Goal: Task Accomplishment & Management: Complete application form

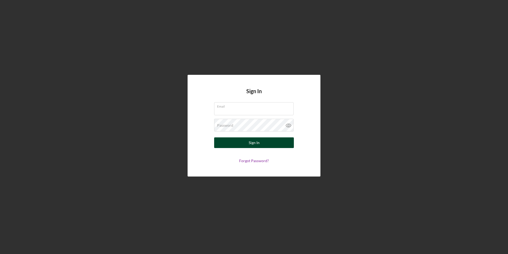
type input "[PERSON_NAME][EMAIL_ADDRESS][PERSON_NAME][DOMAIN_NAME]"
click at [245, 145] on button "Sign In" at bounding box center [254, 142] width 80 height 11
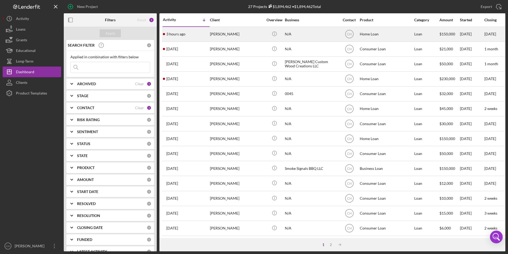
click at [233, 35] on div "[PERSON_NAME]" at bounding box center [236, 34] width 53 height 14
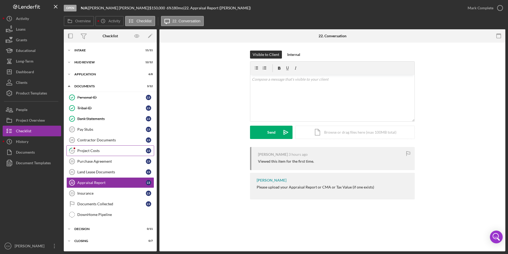
click at [95, 152] on div "Project Costs" at bounding box center [111, 150] width 69 height 4
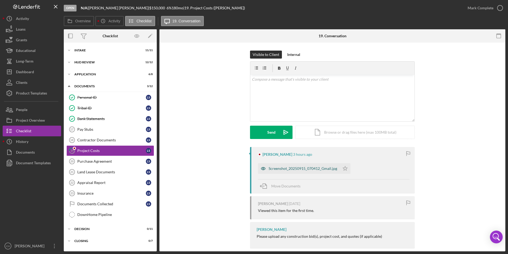
click at [320, 169] on div "Screenshot_20250915_070412_Gmail.jpg" at bounding box center [303, 168] width 69 height 4
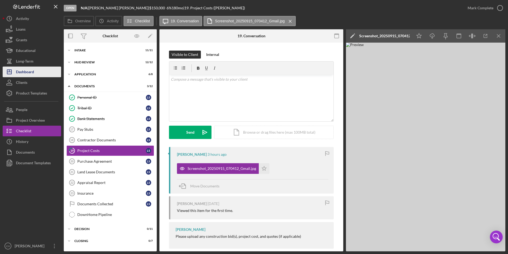
click at [40, 71] on button "Icon/Dashboard Dashboard" at bounding box center [32, 71] width 58 height 11
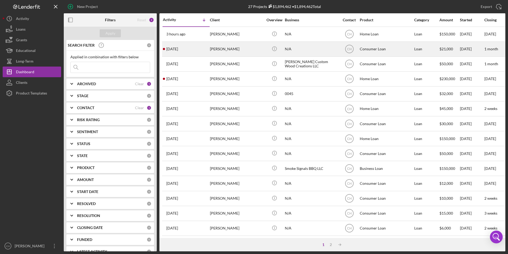
click at [232, 48] on div "[PERSON_NAME]" at bounding box center [236, 49] width 53 height 14
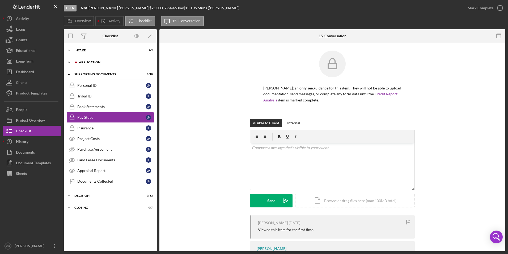
click at [88, 63] on div "Application" at bounding box center [114, 62] width 71 height 3
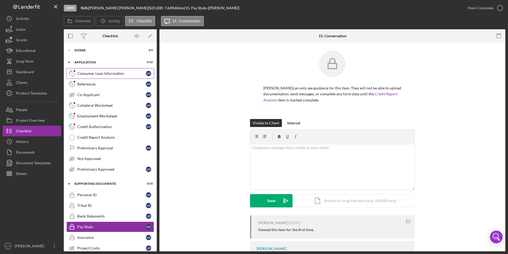
click at [96, 73] on div "Consumer Loan Information" at bounding box center [111, 73] width 69 height 4
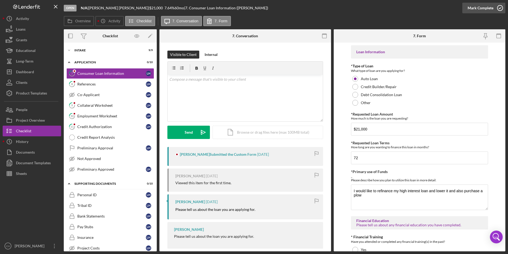
click at [473, 7] on div "Mark Complete" at bounding box center [481, 8] width 26 height 11
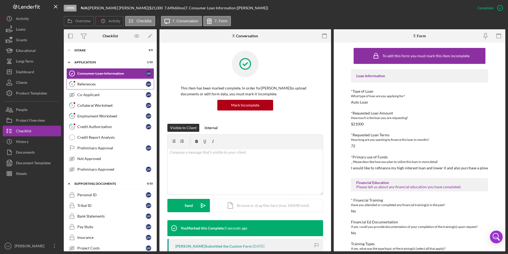
click at [98, 84] on div "References" at bounding box center [111, 84] width 69 height 4
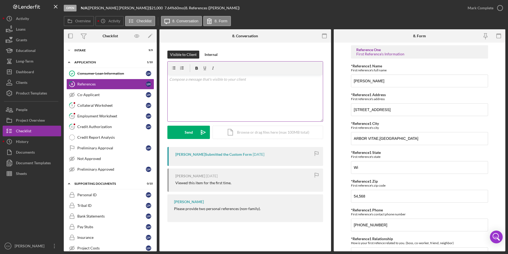
click at [189, 80] on p at bounding box center [245, 79] width 152 height 6
click at [104, 103] on div "Collateral Worksheet" at bounding box center [111, 105] width 69 height 4
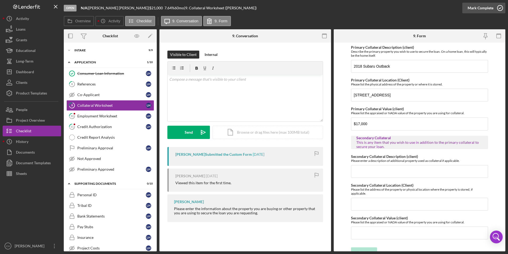
click at [478, 5] on div "Mark Complete" at bounding box center [481, 8] width 26 height 11
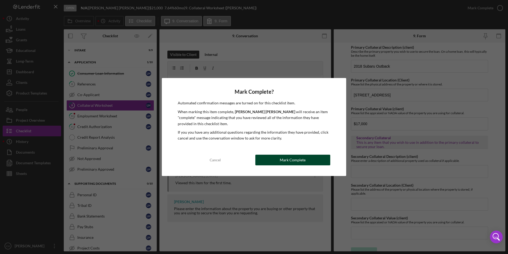
click at [286, 159] on div "Mark Complete" at bounding box center [293, 159] width 26 height 11
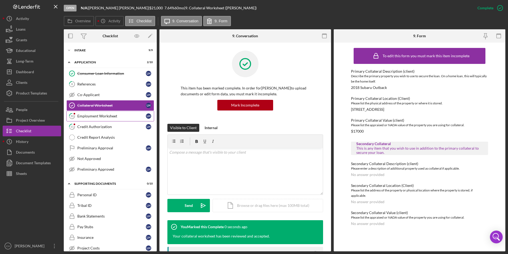
click at [107, 117] on div "Employment Worksheet" at bounding box center [111, 116] width 69 height 4
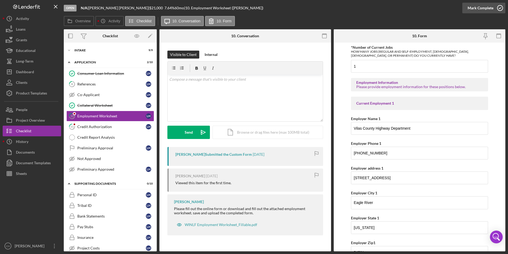
click at [474, 6] on div "Mark Complete" at bounding box center [481, 8] width 26 height 11
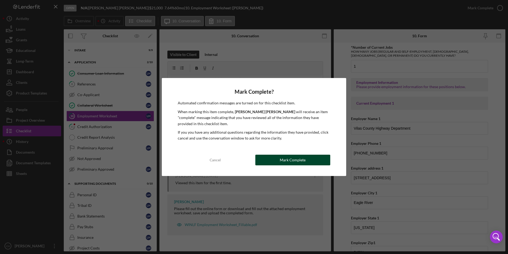
click at [282, 156] on div "Mark Complete" at bounding box center [293, 159] width 26 height 11
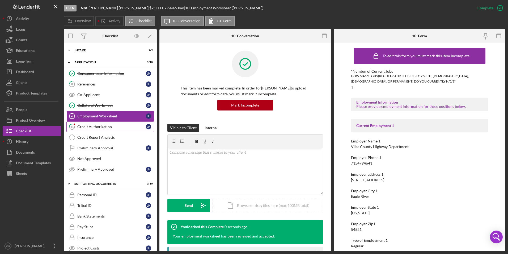
click at [107, 126] on div "Credit Authorization" at bounding box center [111, 126] width 69 height 4
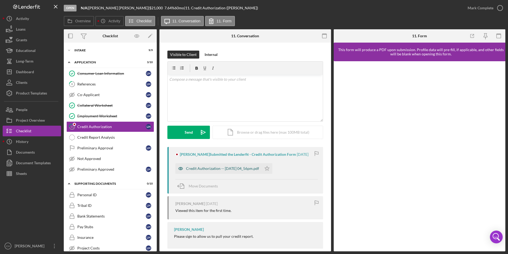
click at [217, 168] on div "Credit Authorization -- [DATE] 04_56pm.pdf" at bounding box center [222, 168] width 73 height 4
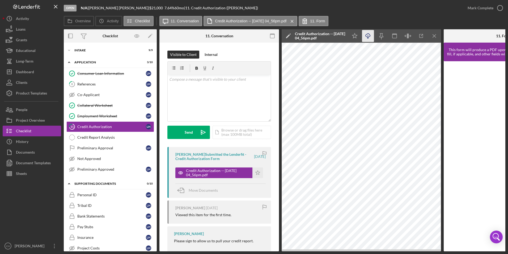
click at [369, 36] on icon "Icon/Download" at bounding box center [368, 36] width 12 height 12
click at [259, 172] on icon "Icon/Star" at bounding box center [257, 172] width 11 height 11
click at [481, 8] on div "Mark Complete" at bounding box center [481, 8] width 26 height 11
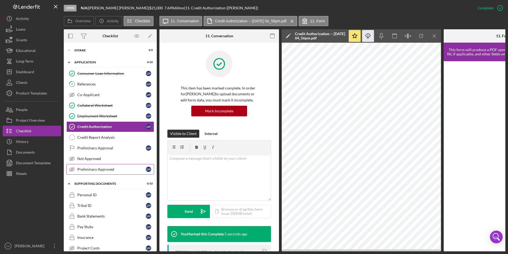
click at [95, 169] on div "Preliminary Approved" at bounding box center [111, 169] width 69 height 4
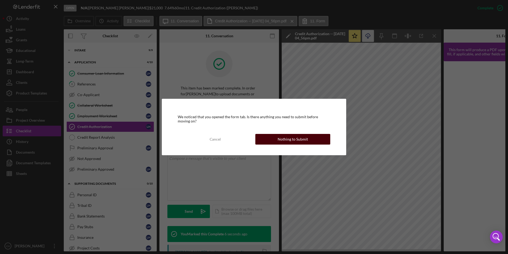
click at [282, 139] on div "Nothing to Submit" at bounding box center [293, 139] width 30 height 11
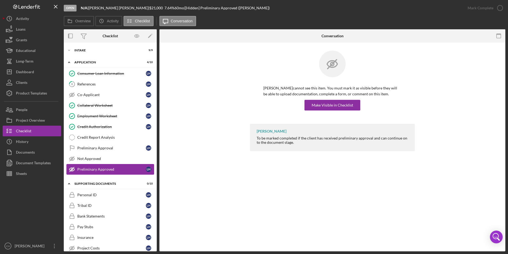
click at [92, 166] on link "Preliminary Approved Preliminary Approved L H" at bounding box center [110, 169] width 88 height 11
click at [348, 105] on div "Make Visible in Checklist" at bounding box center [332, 105] width 41 height 11
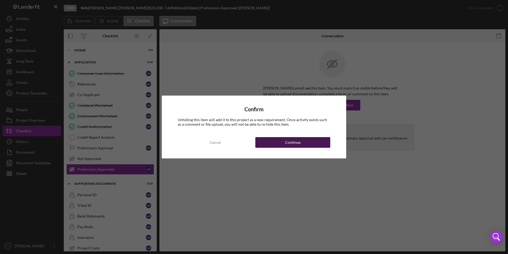
click at [307, 144] on button "Continue" at bounding box center [292, 142] width 75 height 11
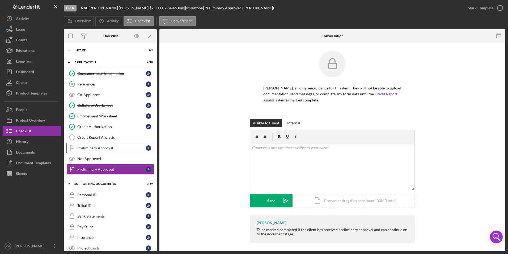
click at [94, 147] on div "Preliminary Approval" at bounding box center [111, 148] width 69 height 4
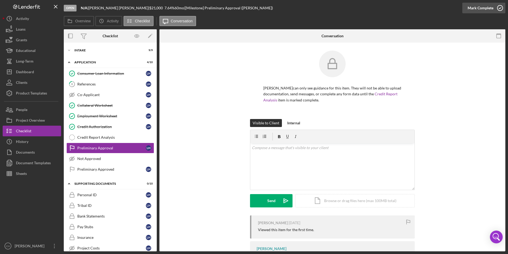
click at [480, 9] on div "Mark Complete" at bounding box center [481, 8] width 26 height 11
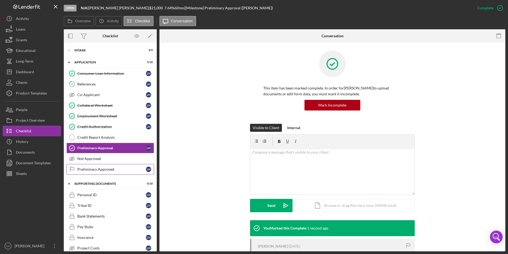
click at [106, 165] on link "Preliminary Approved Preliminary Approved L H" at bounding box center [110, 169] width 88 height 11
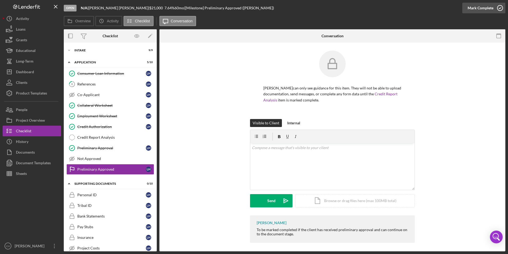
click at [478, 6] on div "Mark Complete" at bounding box center [481, 8] width 26 height 11
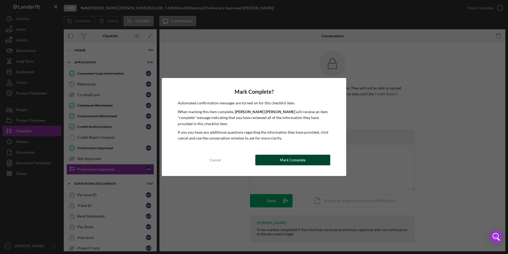
click at [277, 159] on button "Mark Complete" at bounding box center [292, 159] width 75 height 11
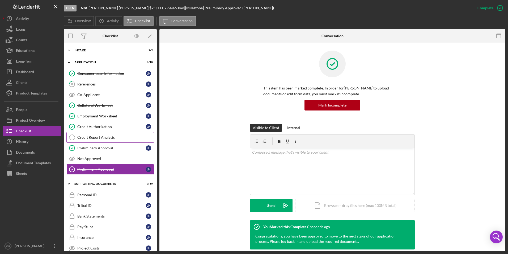
click at [98, 136] on div "Credit Report Analysis" at bounding box center [115, 137] width 77 height 4
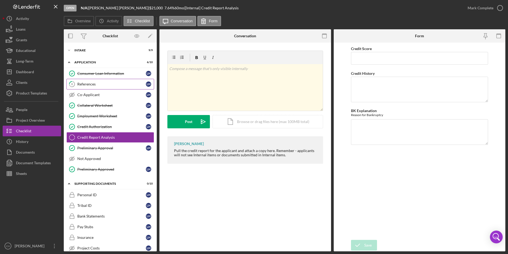
click at [94, 81] on link "8 References L H" at bounding box center [110, 84] width 88 height 11
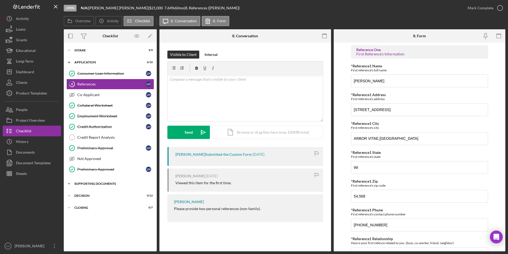
click at [81, 180] on div "Icon/Expander Supporting Documents 0 / 10" at bounding box center [110, 183] width 93 height 11
